Goal: Transaction & Acquisition: Purchase product/service

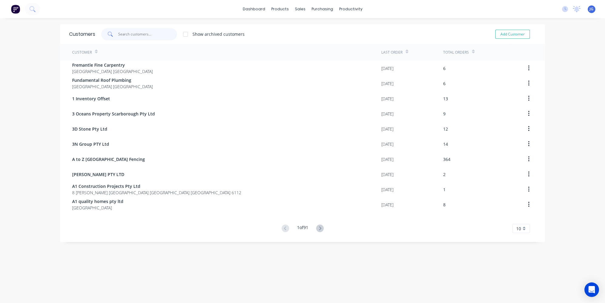
click at [128, 32] on input "text" at bounding box center [147, 34] width 59 height 12
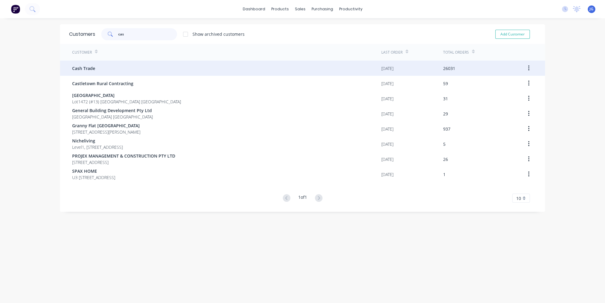
type input "cas"
click at [145, 66] on div "Cash Trade" at bounding box center [226, 68] width 309 height 15
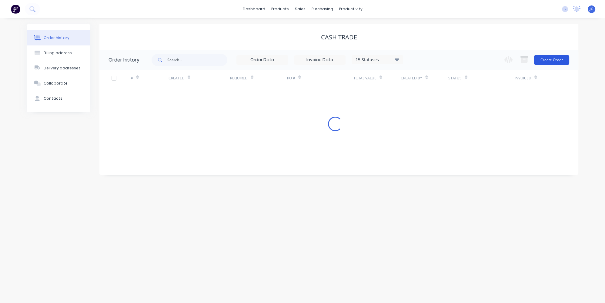
click at [551, 59] on button "Create Order" at bounding box center [551, 60] width 35 height 10
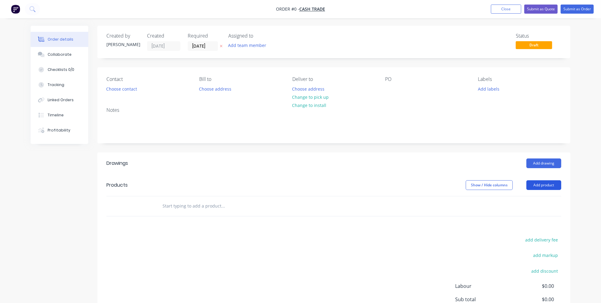
click at [559, 188] on button "Add product" at bounding box center [543, 185] width 35 height 10
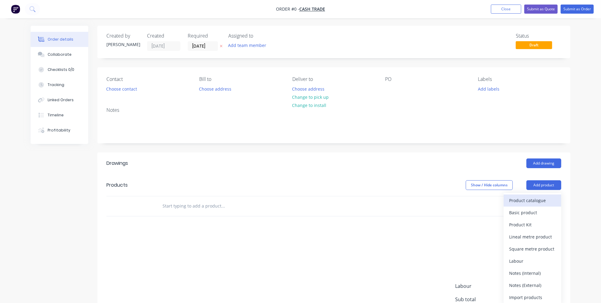
click at [525, 201] on div "Product catalogue" at bounding box center [532, 200] width 47 height 9
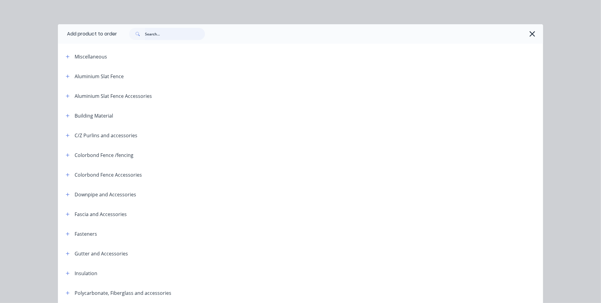
click at [175, 32] on input "text" at bounding box center [175, 34] width 60 height 12
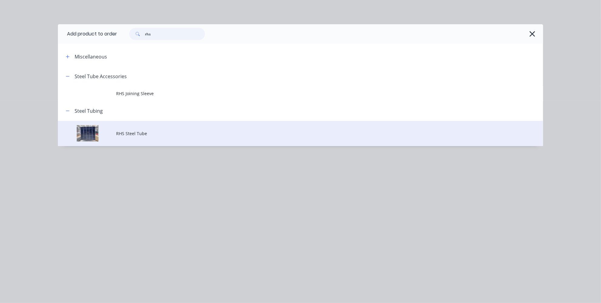
type input "rhs"
click at [124, 139] on td "RHS Steel Tube" at bounding box center [329, 133] width 427 height 25
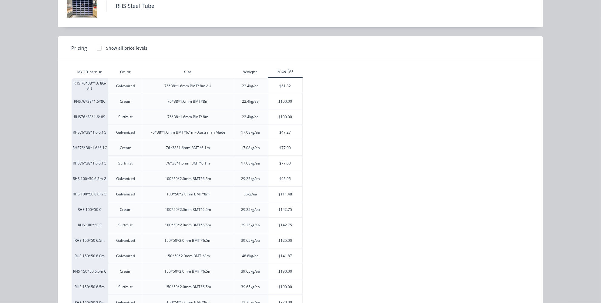
scroll to position [62, 0]
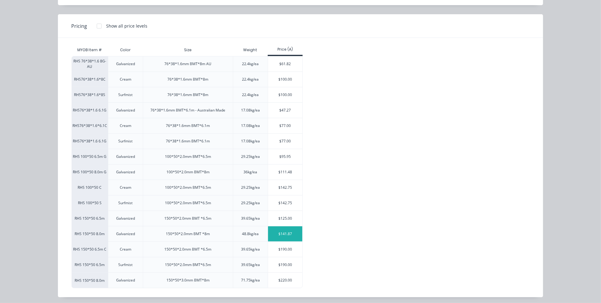
click at [281, 234] on div "$141.87" at bounding box center [285, 233] width 34 height 15
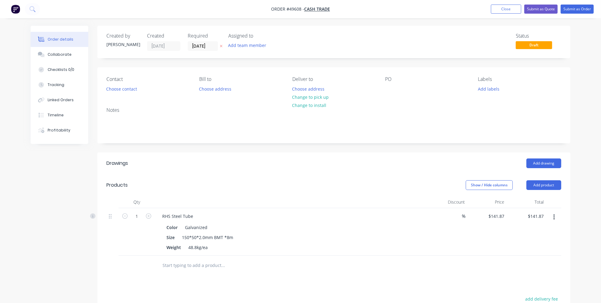
click at [145, 213] on button "button" at bounding box center [149, 215] width 8 height 6
type input "2"
type input "$283.74"
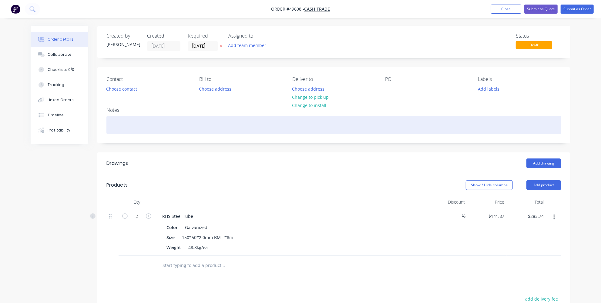
drag, startPoint x: 237, startPoint y: 157, endPoint x: 278, endPoint y: 121, distance: 54.8
click at [237, 157] on header "Drawings Add drawing" at bounding box center [333, 163] width 473 height 22
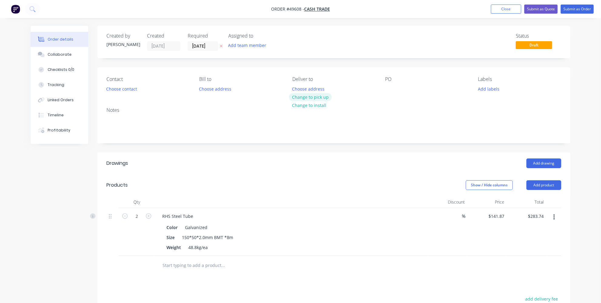
click at [323, 95] on button "Change to pick up" at bounding box center [310, 97] width 43 height 8
click at [123, 87] on button "Choose contact" at bounding box center [121, 89] width 37 height 8
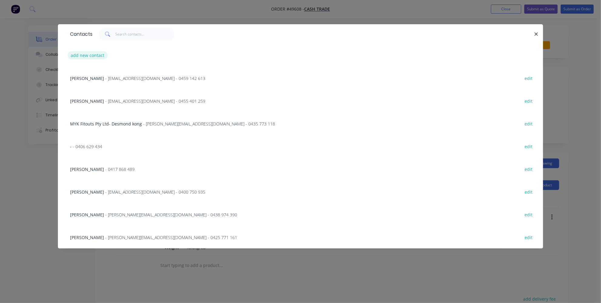
click at [98, 59] on button "add new contact" at bounding box center [88, 55] width 40 height 8
select select "AU"
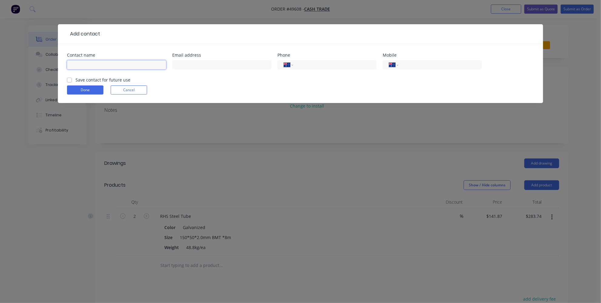
click at [108, 63] on input "text" at bounding box center [116, 64] width 99 height 9
type input "[PERSON_NAME]"
click at [229, 82] on form "Contact name [PERSON_NAME] Email address Phone International [GEOGRAPHIC_DATA] …" at bounding box center [300, 78] width 467 height 50
click at [316, 66] on input "tel" at bounding box center [333, 65] width 73 height 7
type input "0405 563 073"
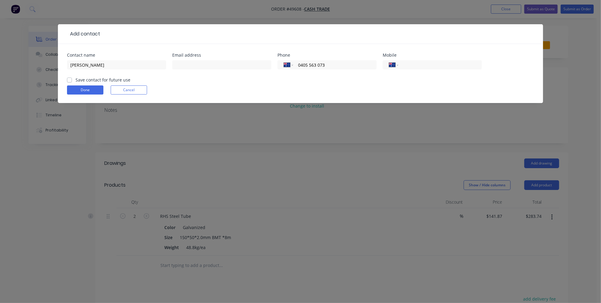
click at [293, 83] on form "Contact name [PERSON_NAME] Email address Phone International [GEOGRAPHIC_DATA] …" at bounding box center [300, 78] width 467 height 50
drag, startPoint x: 80, startPoint y: 87, endPoint x: 85, endPoint y: 85, distance: 5.9
click at [80, 87] on button "Done" at bounding box center [85, 89] width 36 height 9
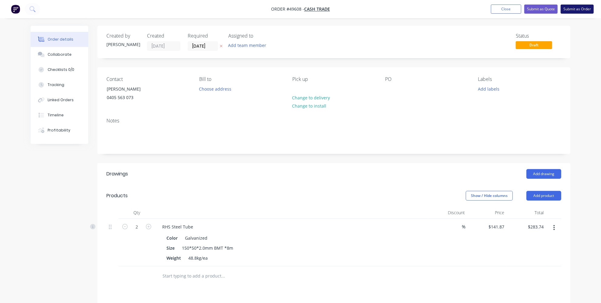
click at [578, 8] on button "Submit as Order" at bounding box center [576, 9] width 33 height 9
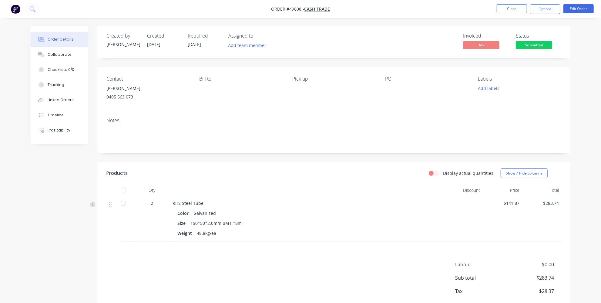
click at [530, 46] on span "Submitted" at bounding box center [533, 45] width 36 height 8
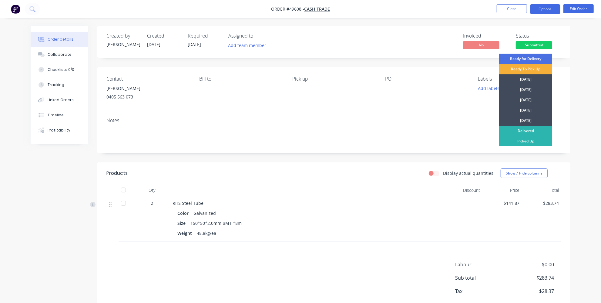
click at [544, 9] on button "Options" at bounding box center [545, 9] width 30 height 10
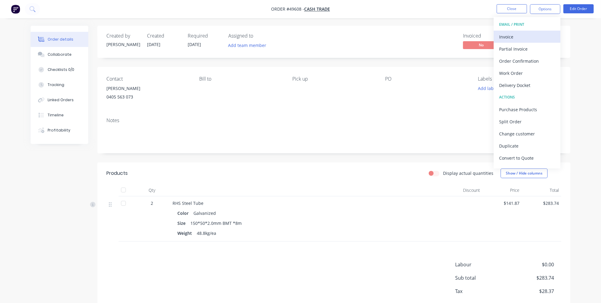
click at [522, 32] on div "Invoice" at bounding box center [527, 36] width 56 height 9
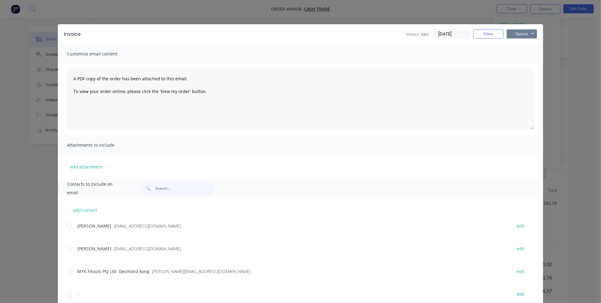
click at [522, 33] on button "Options" at bounding box center [521, 33] width 30 height 9
click at [513, 56] on button "Print" at bounding box center [525, 55] width 39 height 10
click at [491, 34] on button "Close" at bounding box center [488, 33] width 30 height 9
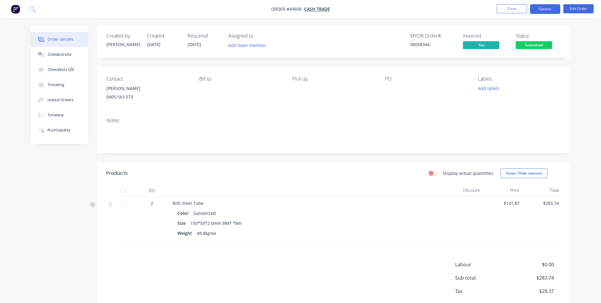
click at [540, 13] on button "Options" at bounding box center [545, 9] width 30 height 10
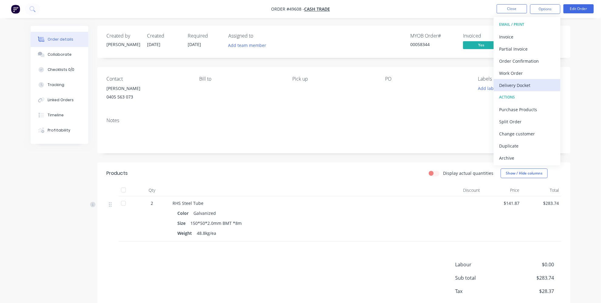
click at [510, 85] on div "Delivery Docket" at bounding box center [527, 85] width 56 height 9
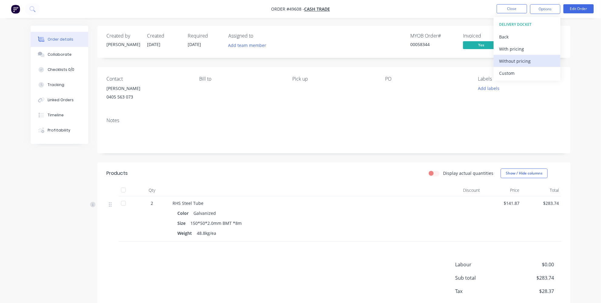
click at [514, 63] on div "Without pricing" at bounding box center [527, 61] width 56 height 9
click at [15, 10] on img "button" at bounding box center [15, 9] width 9 height 9
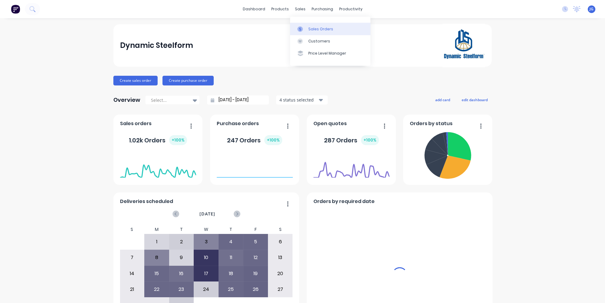
click at [300, 28] on icon at bounding box center [300, 28] width 2 height 3
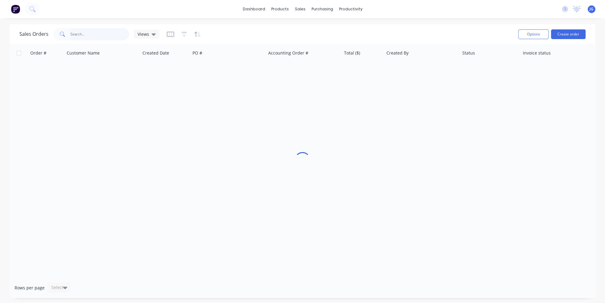
click at [94, 29] on input "text" at bounding box center [99, 34] width 59 height 12
paste input "49573"
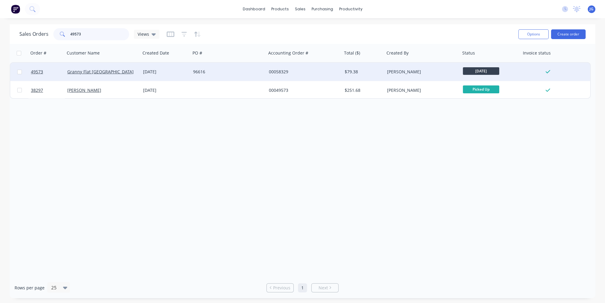
type input "49573"
click at [119, 68] on div "Granny Flat [GEOGRAPHIC_DATA]" at bounding box center [103, 72] width 76 height 18
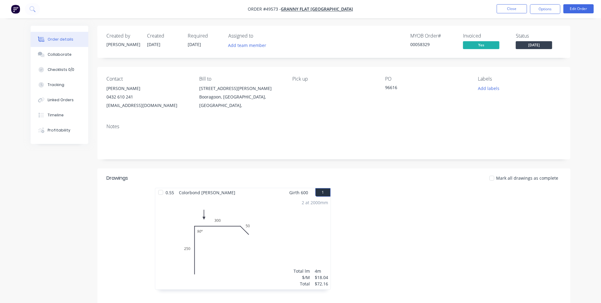
click at [18, 6] on img "button" at bounding box center [15, 9] width 9 height 9
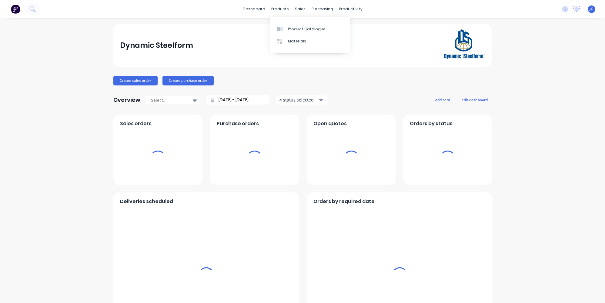
click at [297, 9] on div "sales" at bounding box center [300, 9] width 17 height 9
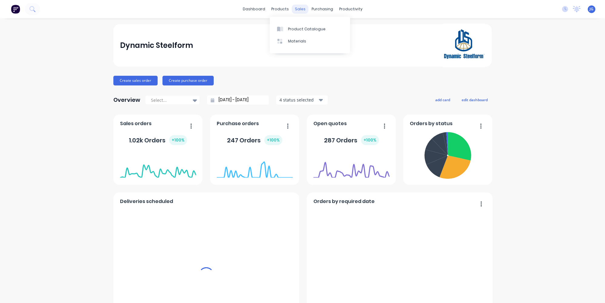
click at [297, 10] on div "sales" at bounding box center [300, 9] width 17 height 9
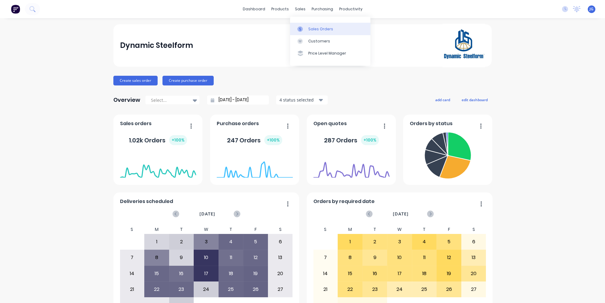
click at [307, 26] on link "Sales Orders" at bounding box center [330, 29] width 80 height 12
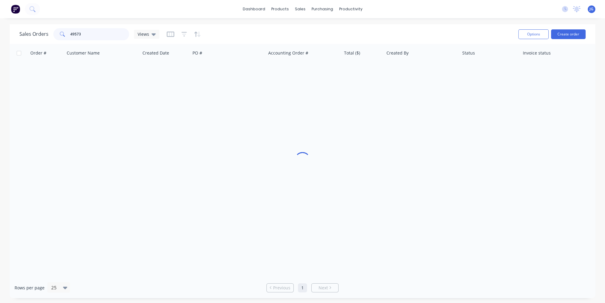
click at [107, 36] on input "49573" at bounding box center [99, 34] width 59 height 12
drag, startPoint x: 104, startPoint y: 35, endPoint x: 121, endPoint y: 6, distance: 32.9
click at [67, 36] on div "49573" at bounding box center [91, 34] width 76 height 12
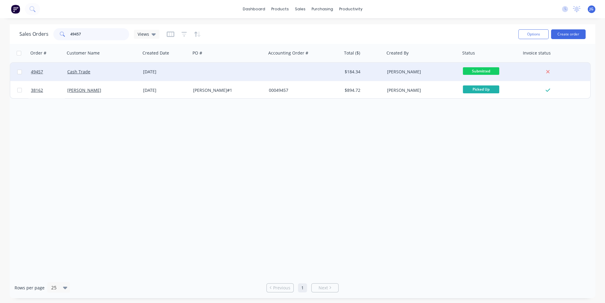
type input "49457"
click at [107, 69] on div "Cash Trade" at bounding box center [100, 72] width 67 height 6
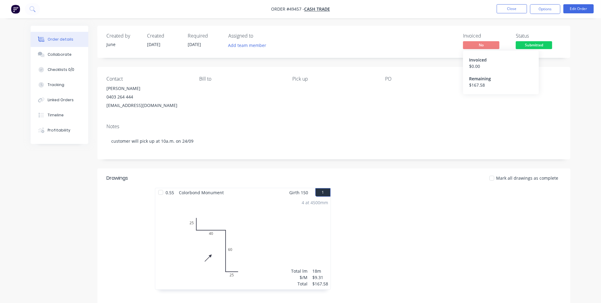
click at [476, 45] on span "No" at bounding box center [481, 45] width 36 height 8
click at [541, 8] on button "Options" at bounding box center [545, 9] width 30 height 10
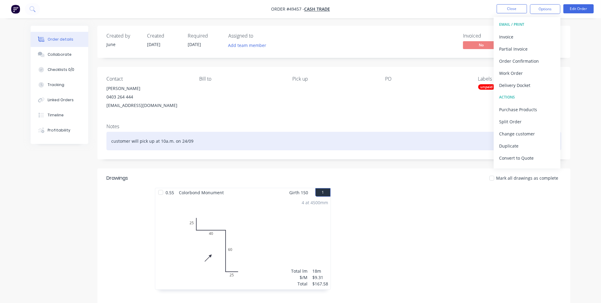
drag, startPoint x: 450, startPoint y: 142, endPoint x: 485, endPoint y: 91, distance: 61.8
click at [450, 141] on div "customer will pick up at 10a.m. on 24/09" at bounding box center [333, 141] width 455 height 18
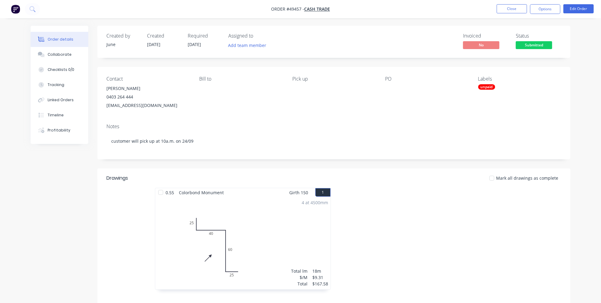
click at [488, 87] on div "unpaid" at bounding box center [486, 86] width 17 height 5
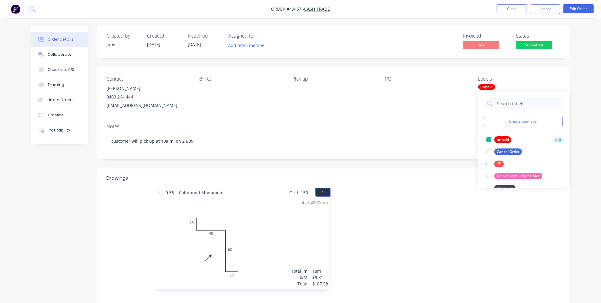
click at [488, 140] on div at bounding box center [489, 140] width 12 height 12
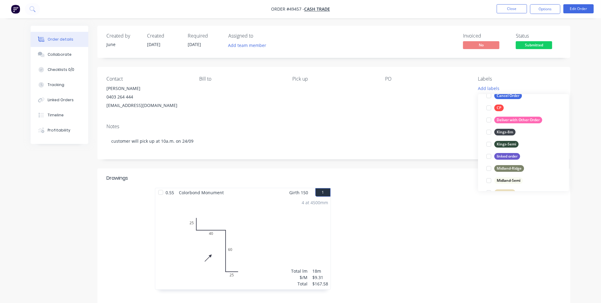
scroll to position [165, 0]
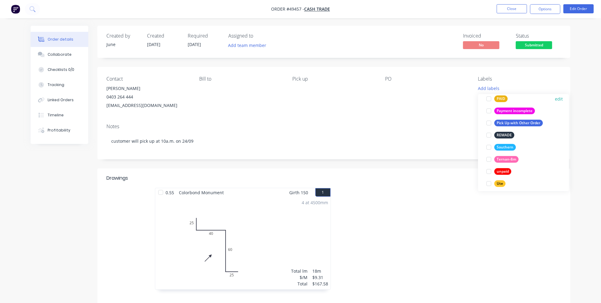
click at [490, 99] on div at bounding box center [489, 99] width 12 height 12
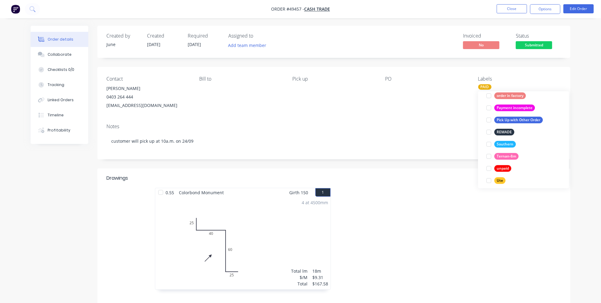
scroll to position [44, 0]
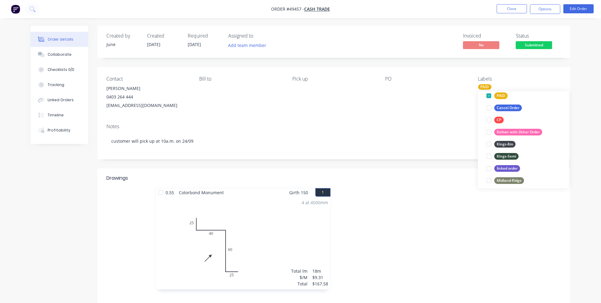
click at [587, 68] on div "Order details Collaborate Checklists 0/0 Tracking Linked Orders Timeline Profit…" at bounding box center [300, 195] width 601 height 390
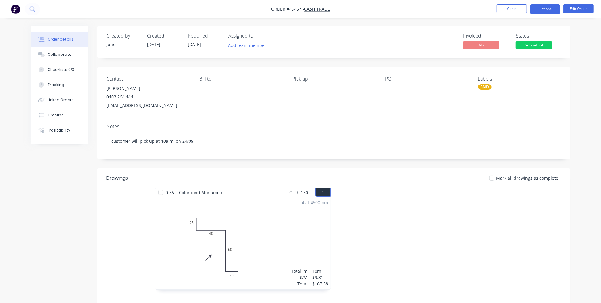
click at [541, 6] on button "Options" at bounding box center [545, 9] width 30 height 10
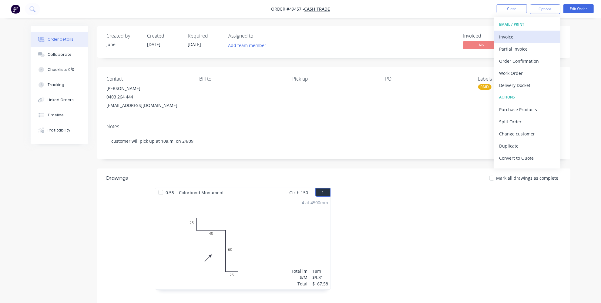
click at [518, 38] on div "Invoice" at bounding box center [527, 36] width 56 height 9
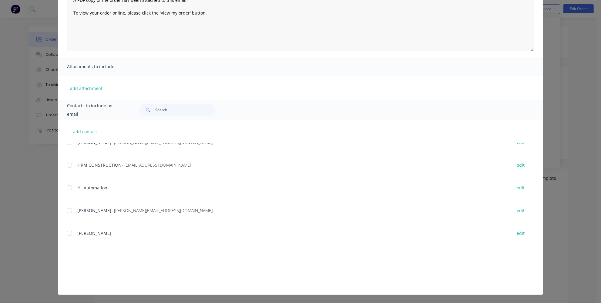
scroll to position [165, 0]
click at [171, 110] on input "text" at bounding box center [185, 110] width 60 height 12
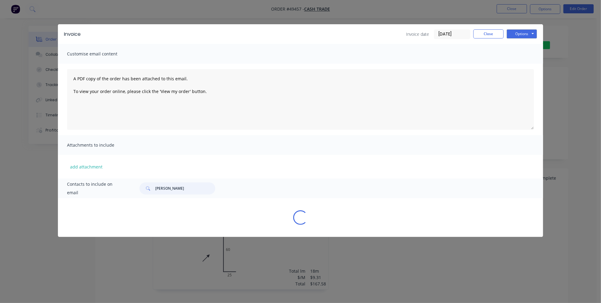
scroll to position [0, 0]
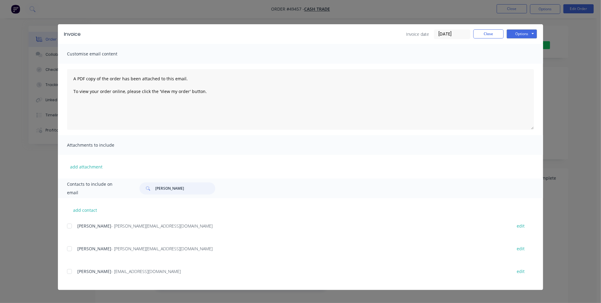
click at [68, 271] on div at bounding box center [69, 271] width 12 height 12
type input "[PERSON_NAME]"
click at [520, 34] on button "Options" at bounding box center [521, 33] width 30 height 9
click at [520, 63] on button "Email" at bounding box center [525, 65] width 39 height 10
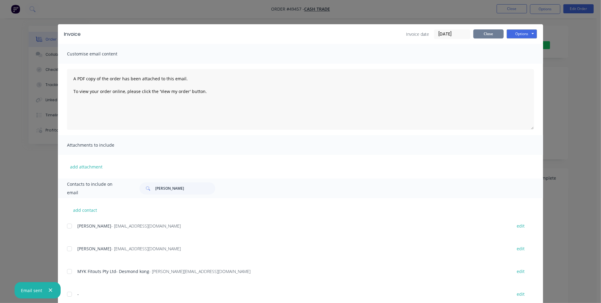
click at [490, 35] on button "Close" at bounding box center [488, 33] width 30 height 9
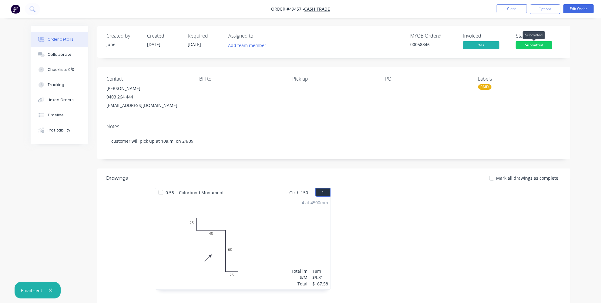
click at [531, 43] on span "Submitted" at bounding box center [533, 45] width 36 height 8
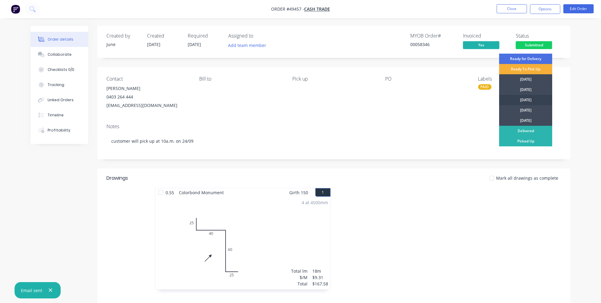
click at [522, 99] on div "[DATE]" at bounding box center [525, 100] width 53 height 10
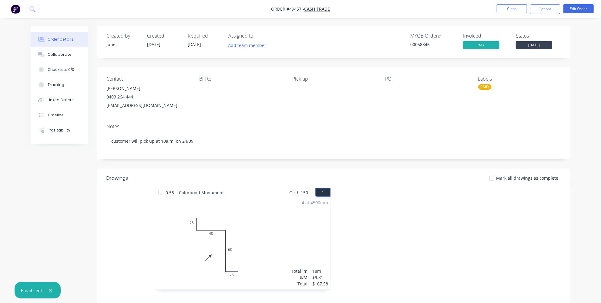
click at [531, 42] on span "[DATE]" at bounding box center [533, 45] width 36 height 8
click at [571, 92] on div "Order details Collaborate Checklists 0/0 Tracking Linked Orders Timeline Profit…" at bounding box center [301, 208] width 552 height 365
click at [542, 11] on button "Options" at bounding box center [545, 9] width 30 height 10
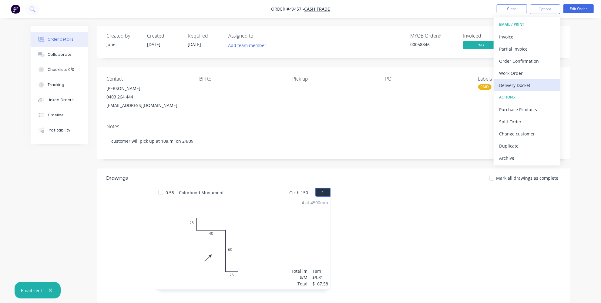
click at [522, 85] on div "Delivery Docket" at bounding box center [527, 85] width 56 height 9
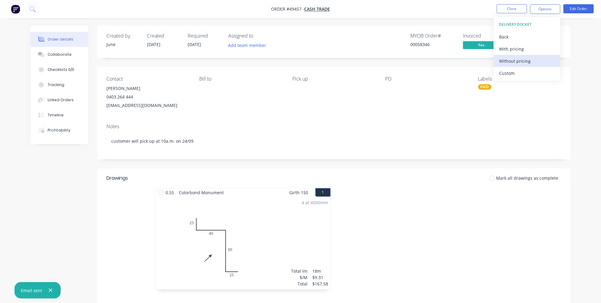
click at [515, 63] on div "Without pricing" at bounding box center [527, 61] width 56 height 9
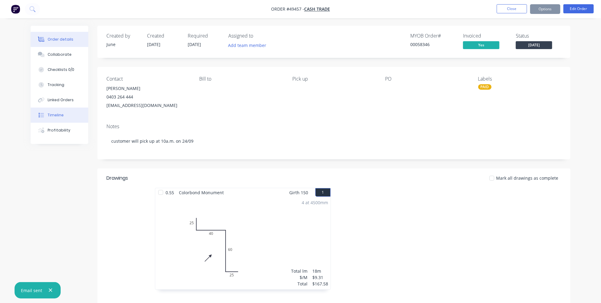
click at [65, 113] on button "Timeline" at bounding box center [60, 115] width 58 height 15
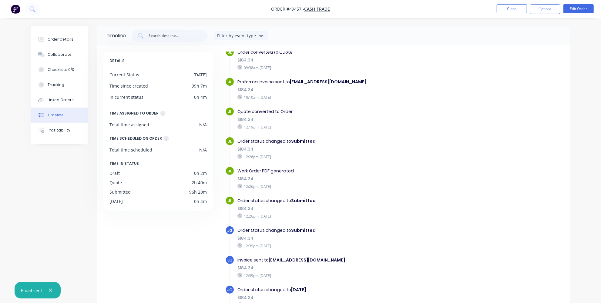
scroll to position [22, 0]
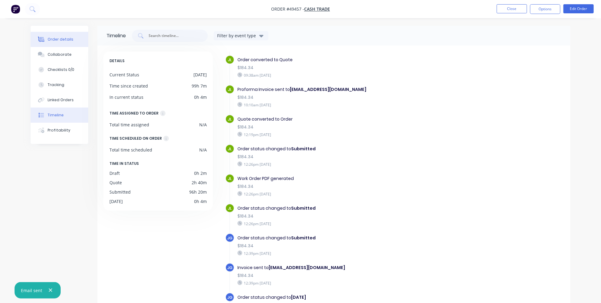
click at [70, 43] on button "Order details" at bounding box center [60, 39] width 58 height 15
